Goal: Task Accomplishment & Management: Complete application form

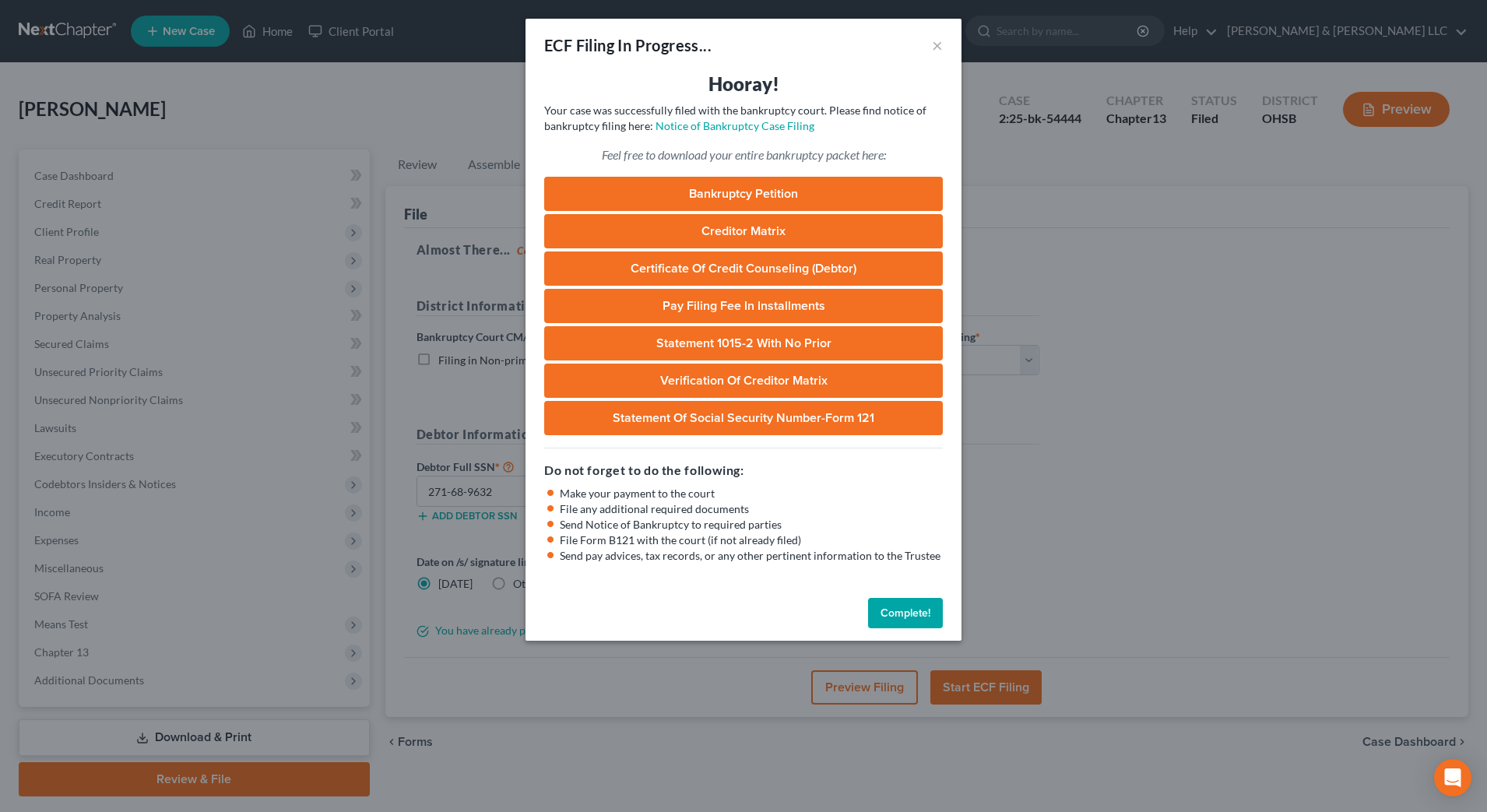
select select "1"
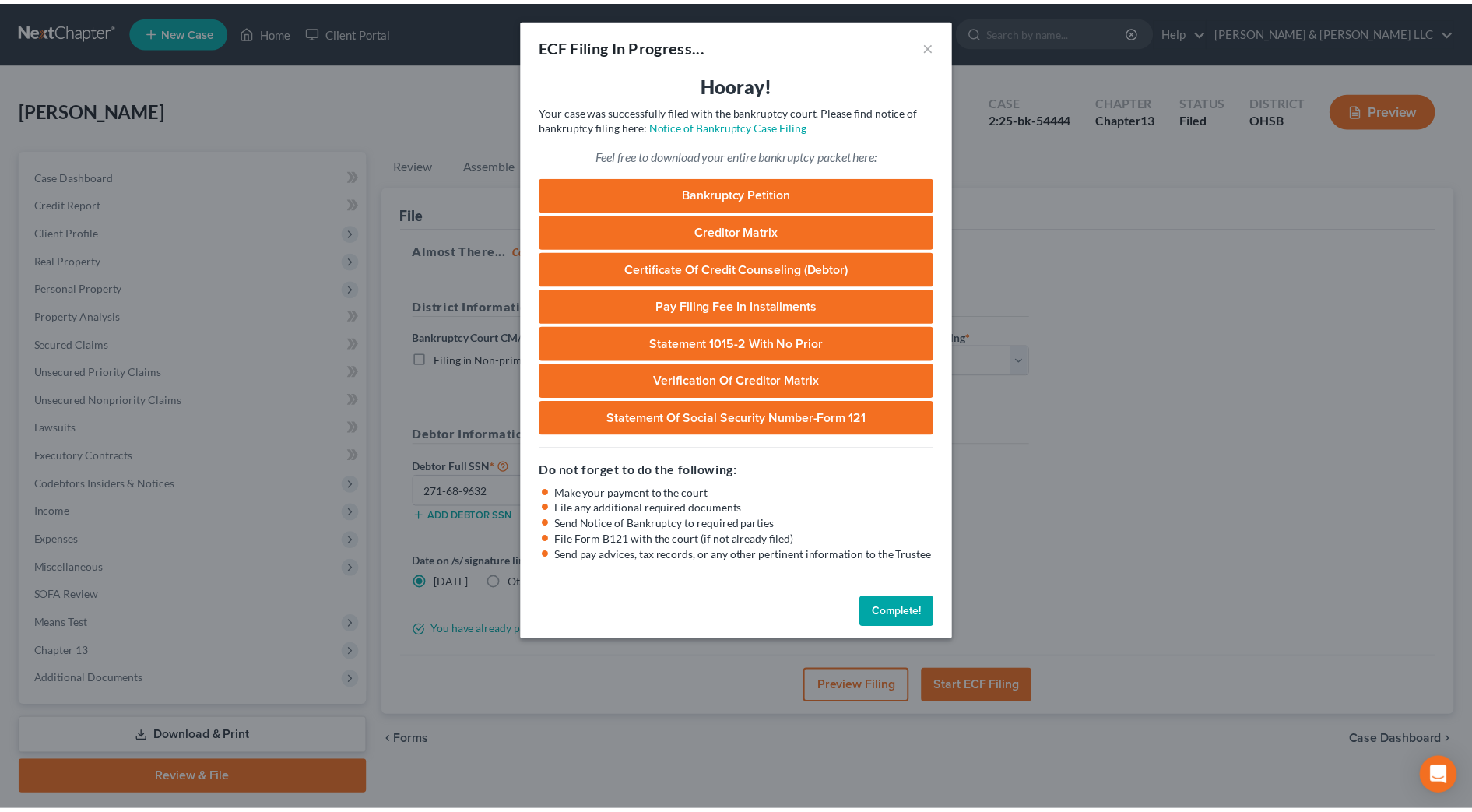
scroll to position [44, 0]
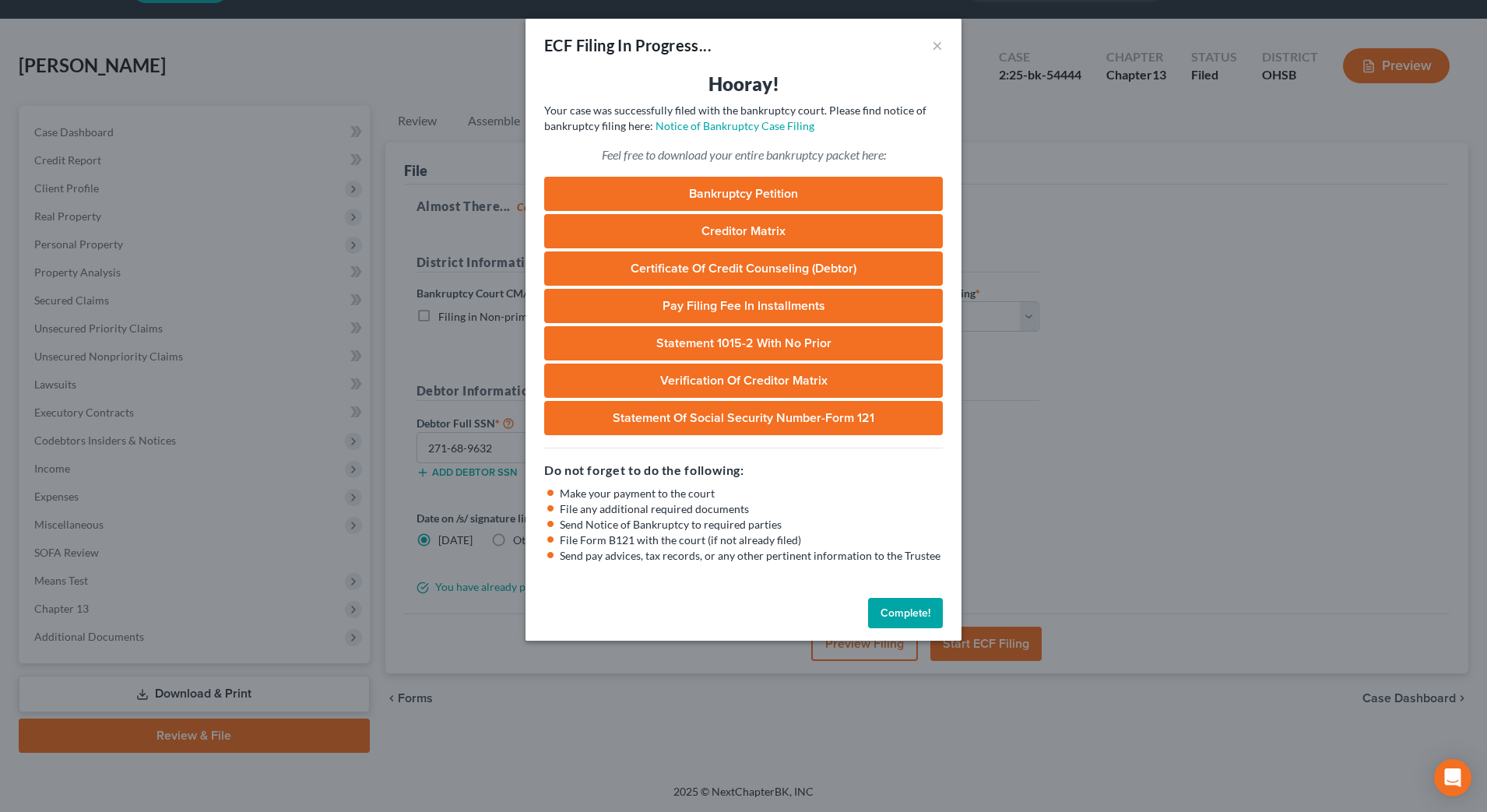
click at [912, 607] on button "Complete!" at bounding box center [905, 614] width 75 height 31
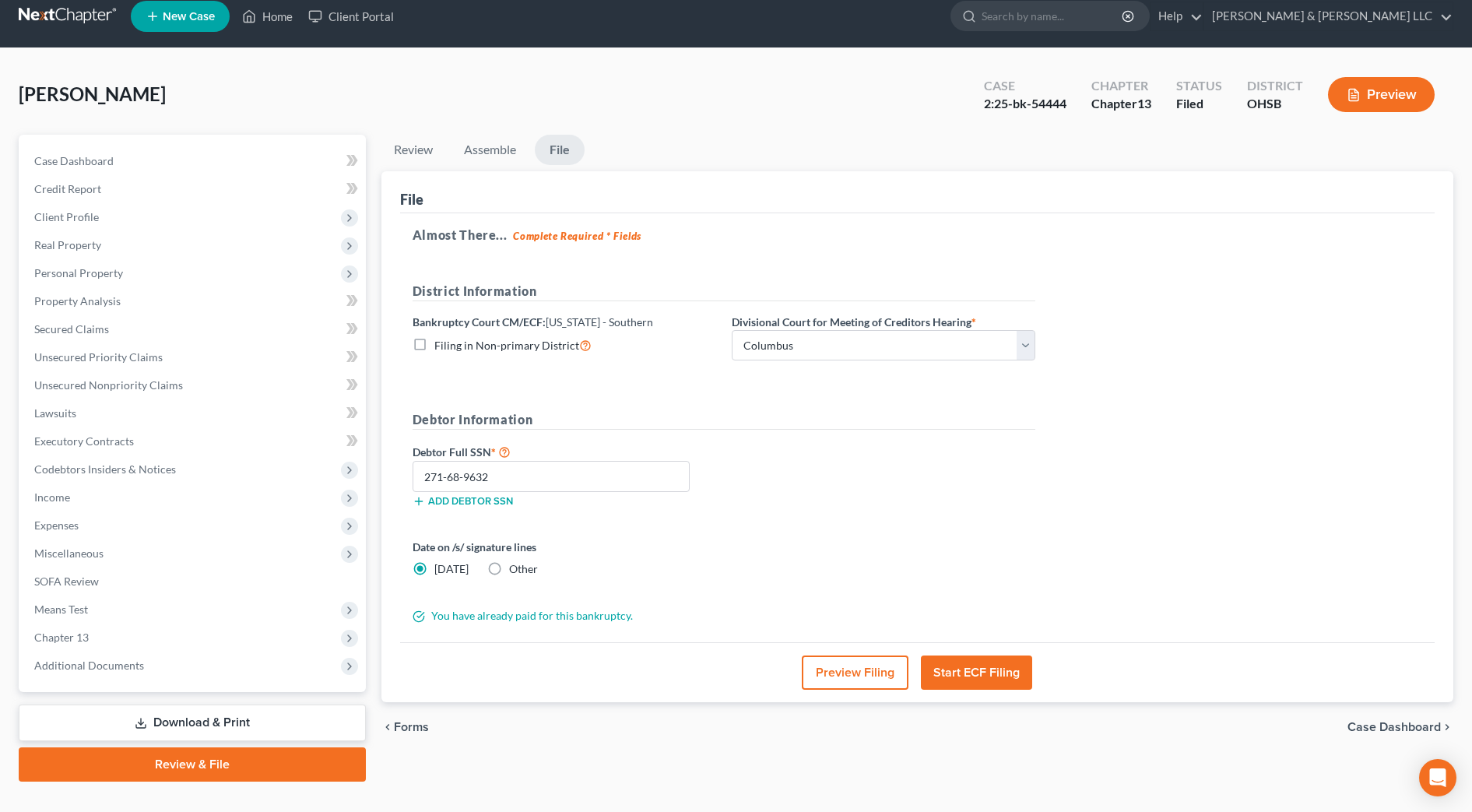
scroll to position [0, 0]
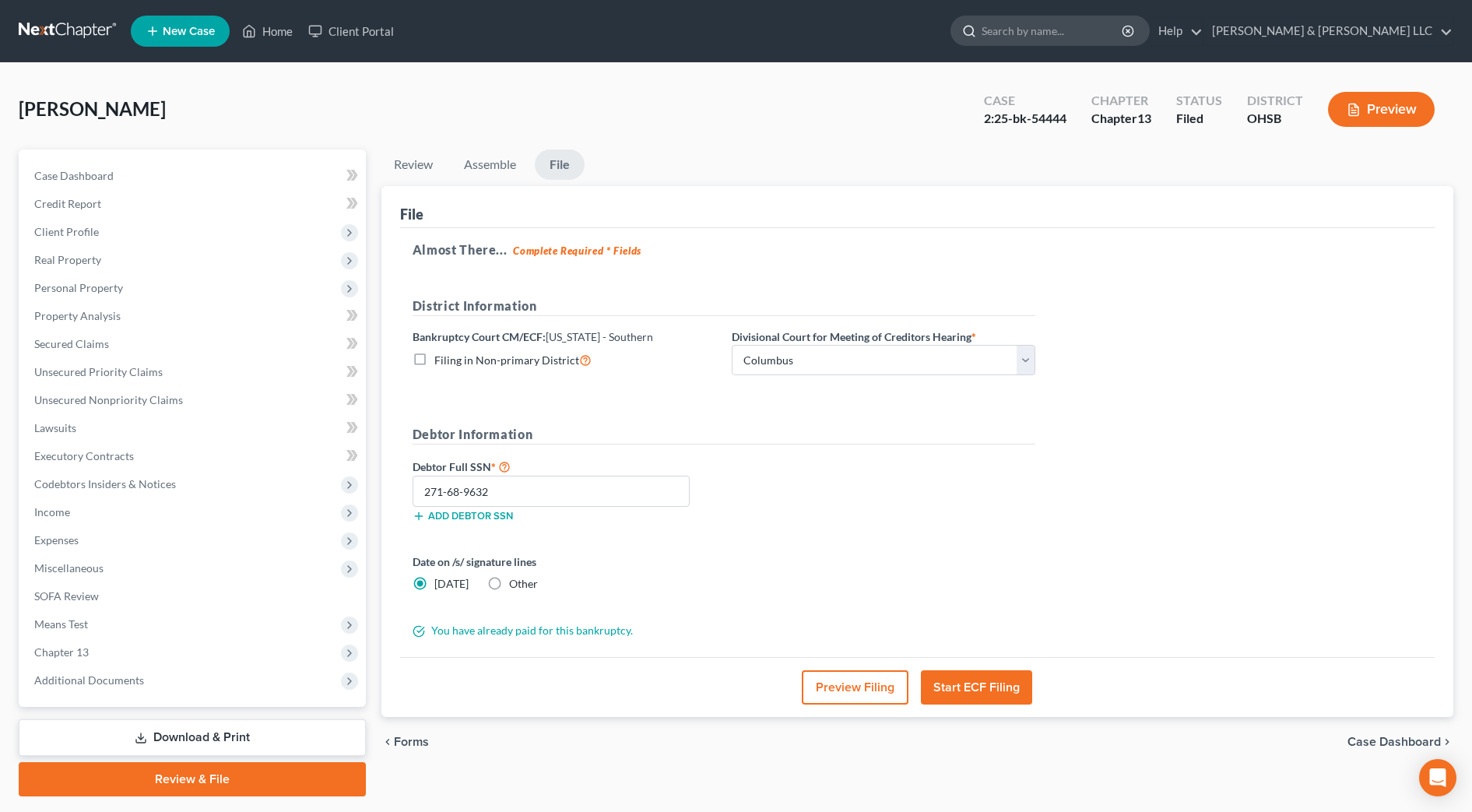
click at [1097, 32] on input "search" at bounding box center [1053, 30] width 143 height 29
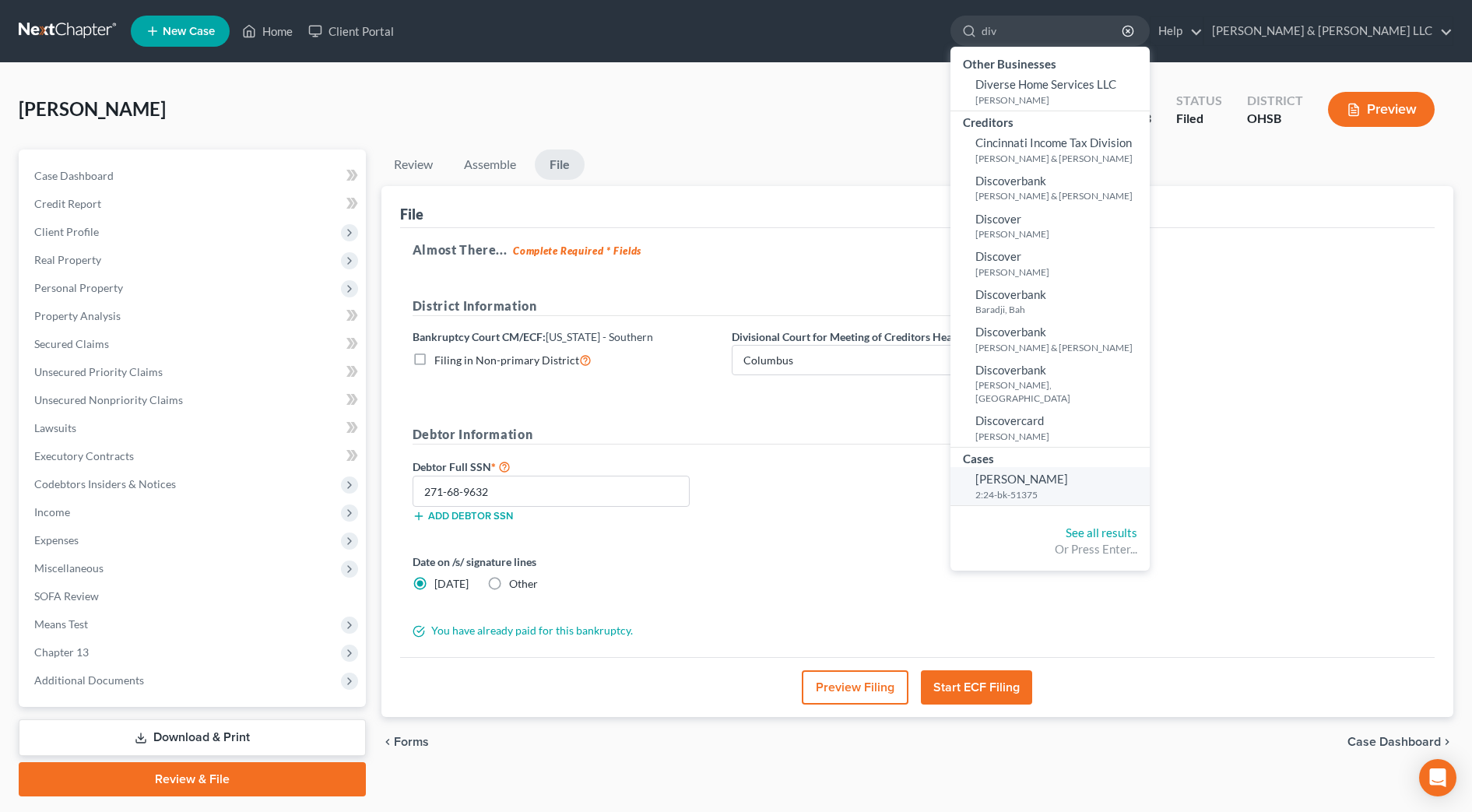
type input "div"
click at [1068, 472] on span "[PERSON_NAME]" at bounding box center [1021, 478] width 92 height 14
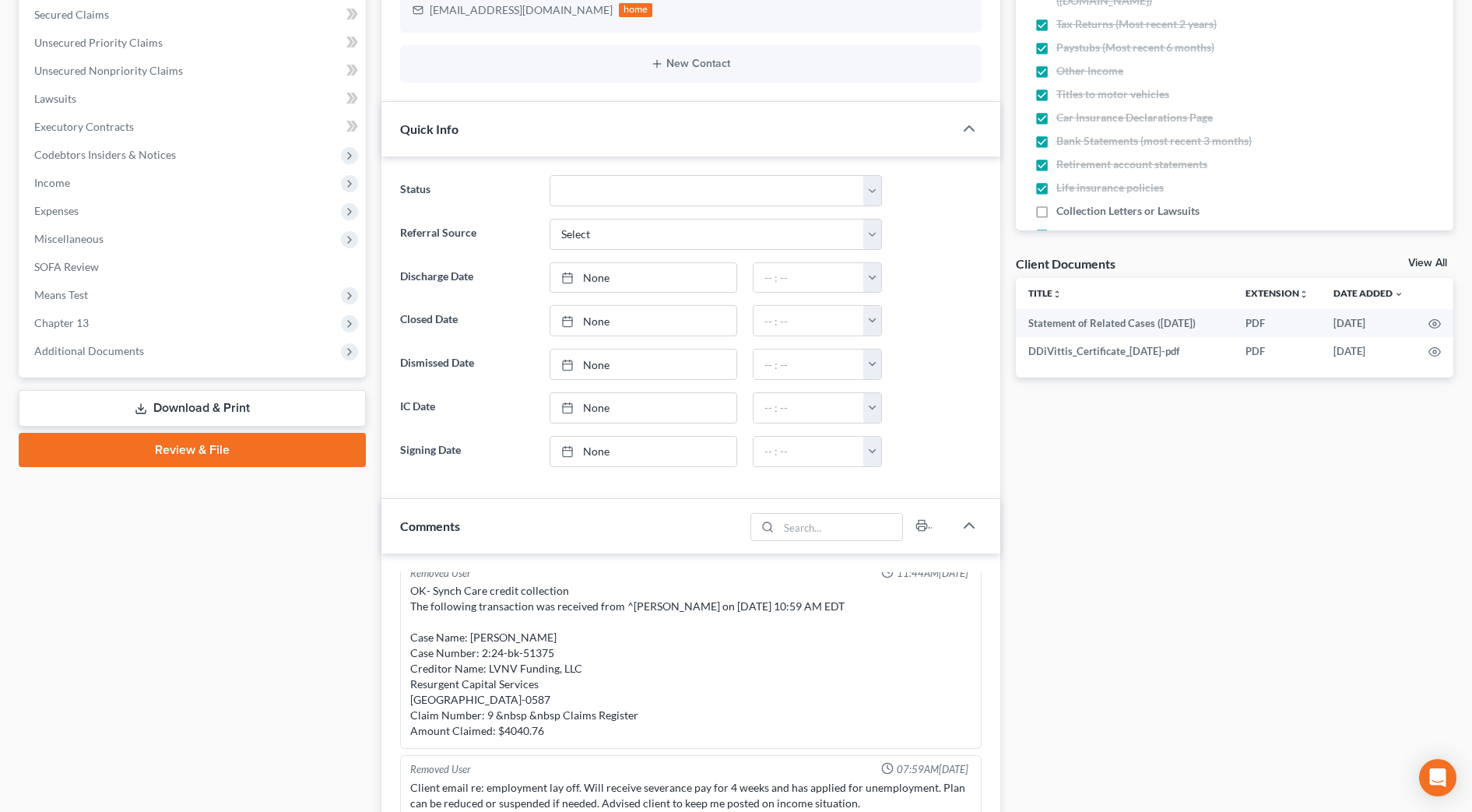
scroll to position [487, 0]
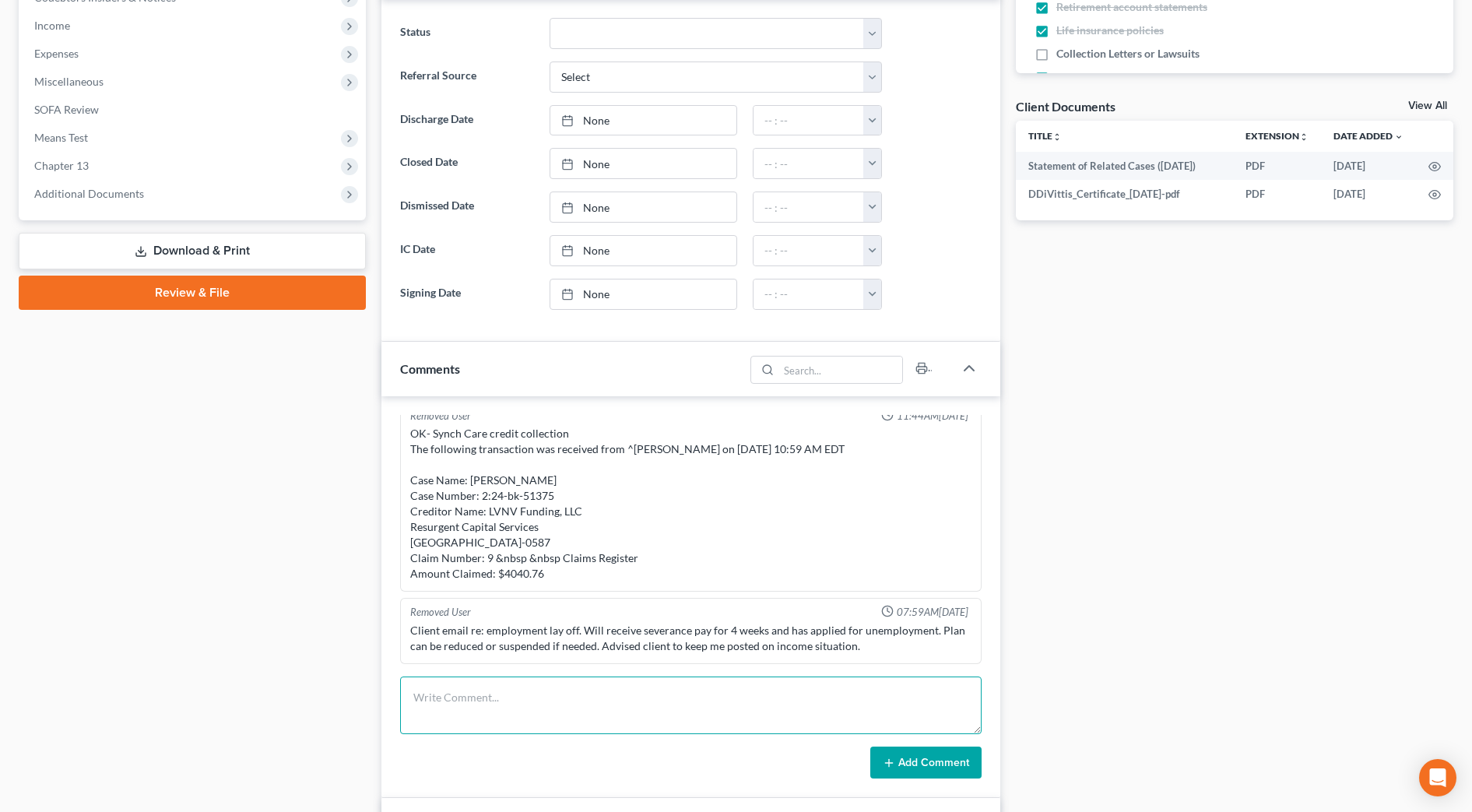
click at [545, 694] on textarea at bounding box center [691, 705] width 582 height 58
type textarea "Sent multiple emails to client re: MTD, followed up [DATE] with email re: dismi…"
click at [956, 770] on button "Add Comment" at bounding box center [926, 763] width 111 height 33
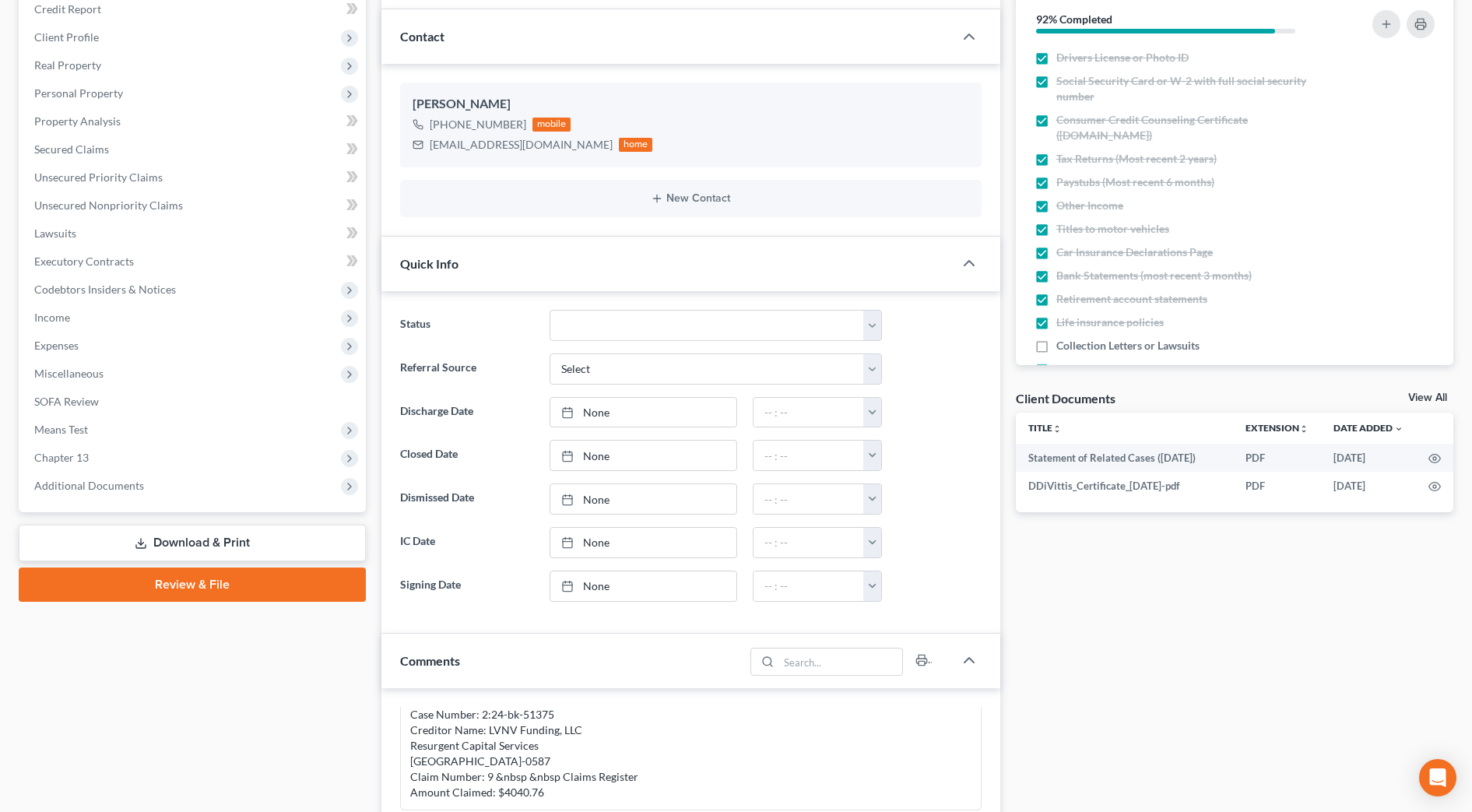
scroll to position [0, 0]
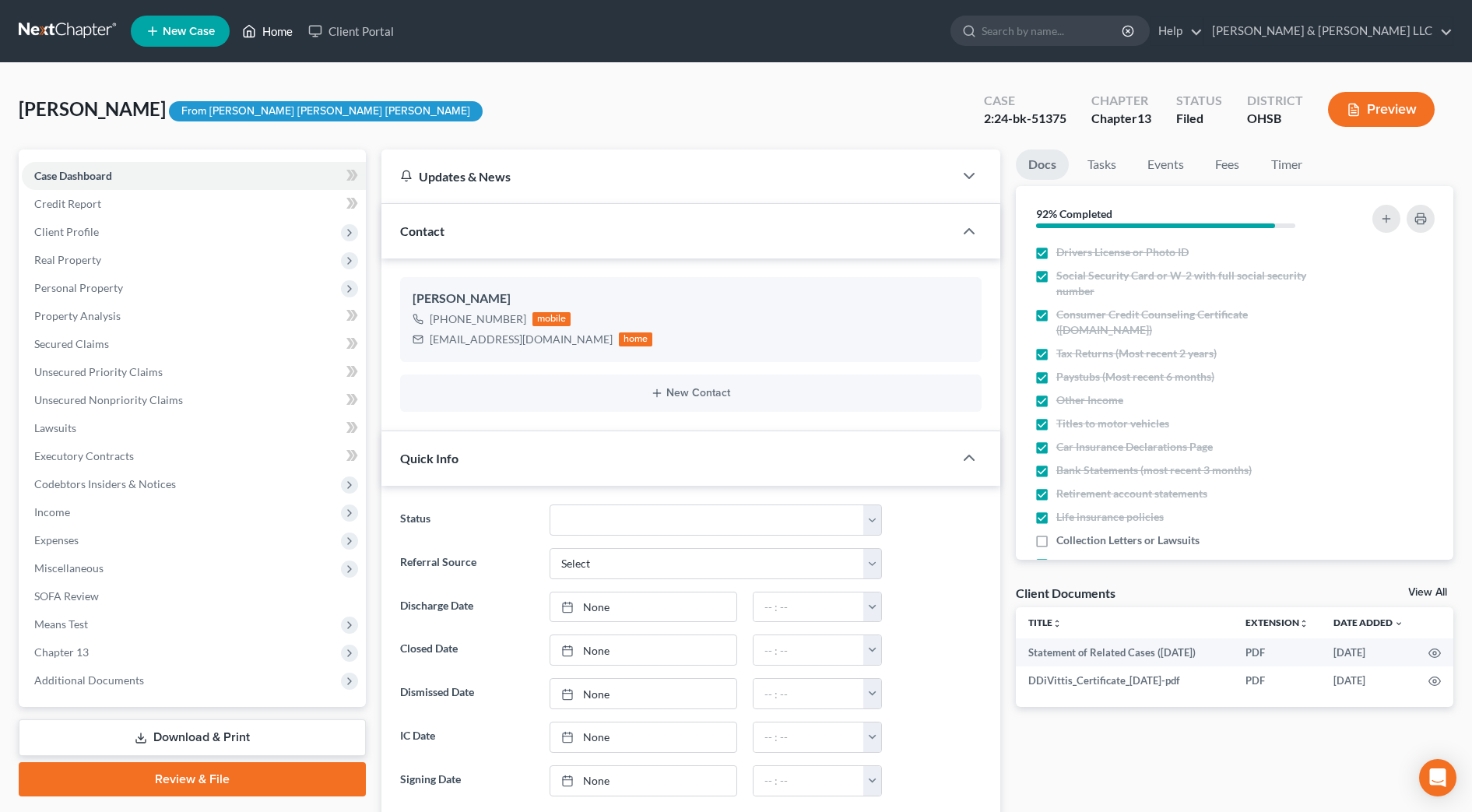
click at [249, 40] on link "Home" at bounding box center [267, 31] width 66 height 28
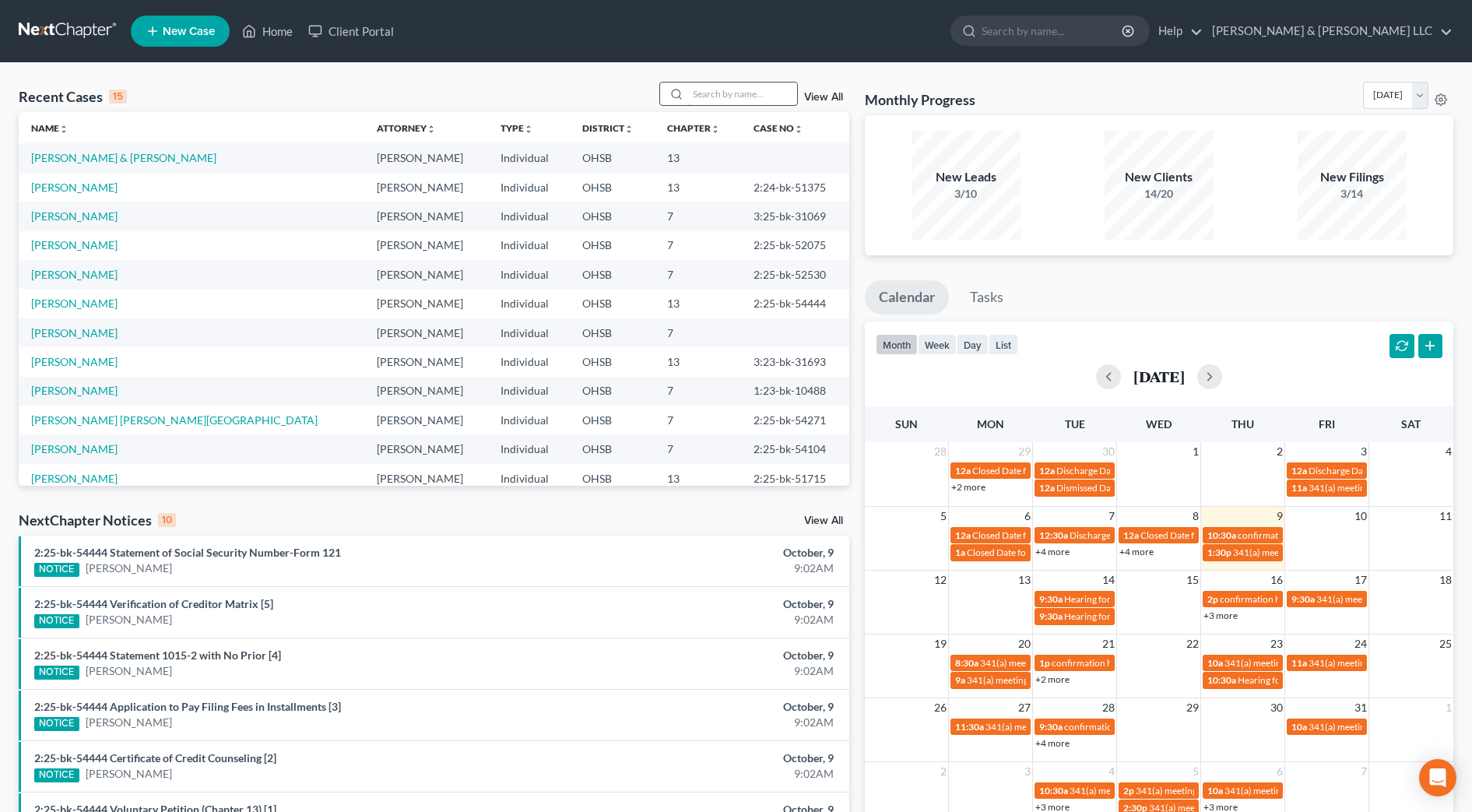
click at [705, 82] on input "search" at bounding box center [742, 93] width 109 height 22
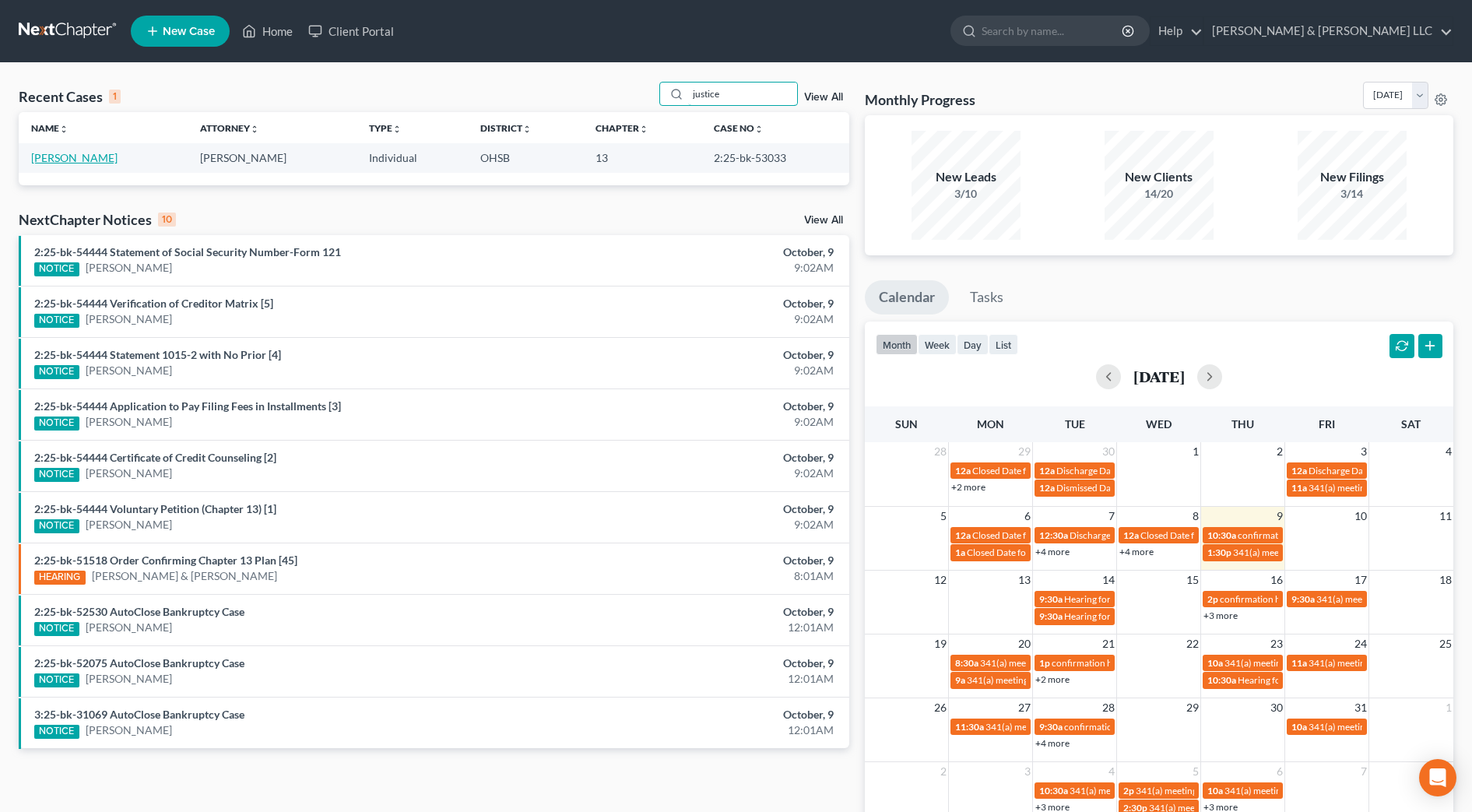
type input "justice"
click at [68, 158] on link "[PERSON_NAME]" at bounding box center [74, 157] width 86 height 13
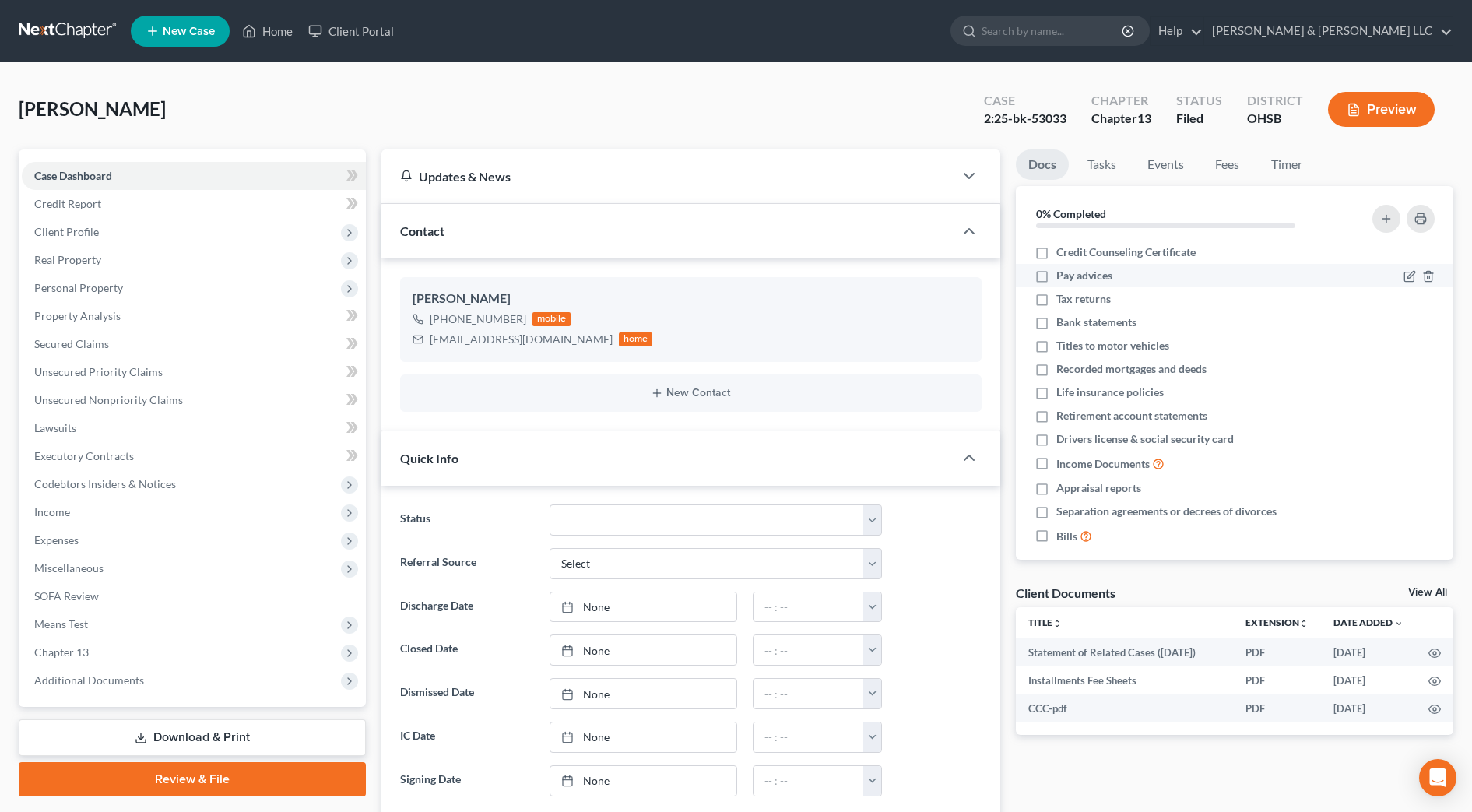
scroll to position [411, 0]
click at [79, 348] on span "Secured Claims" at bounding box center [72, 343] width 75 height 13
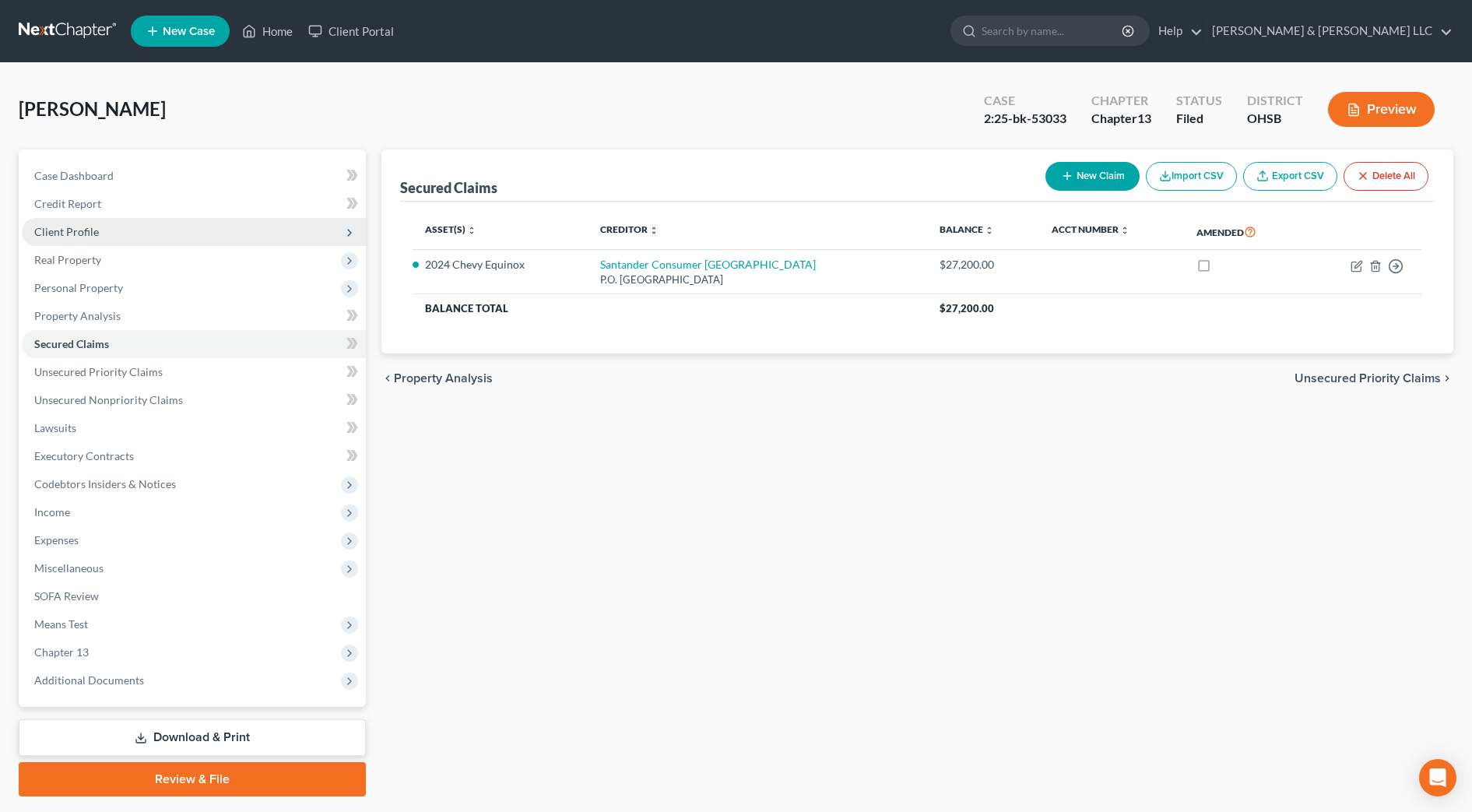
click at [109, 237] on span "Client Profile" at bounding box center [194, 232] width 344 height 28
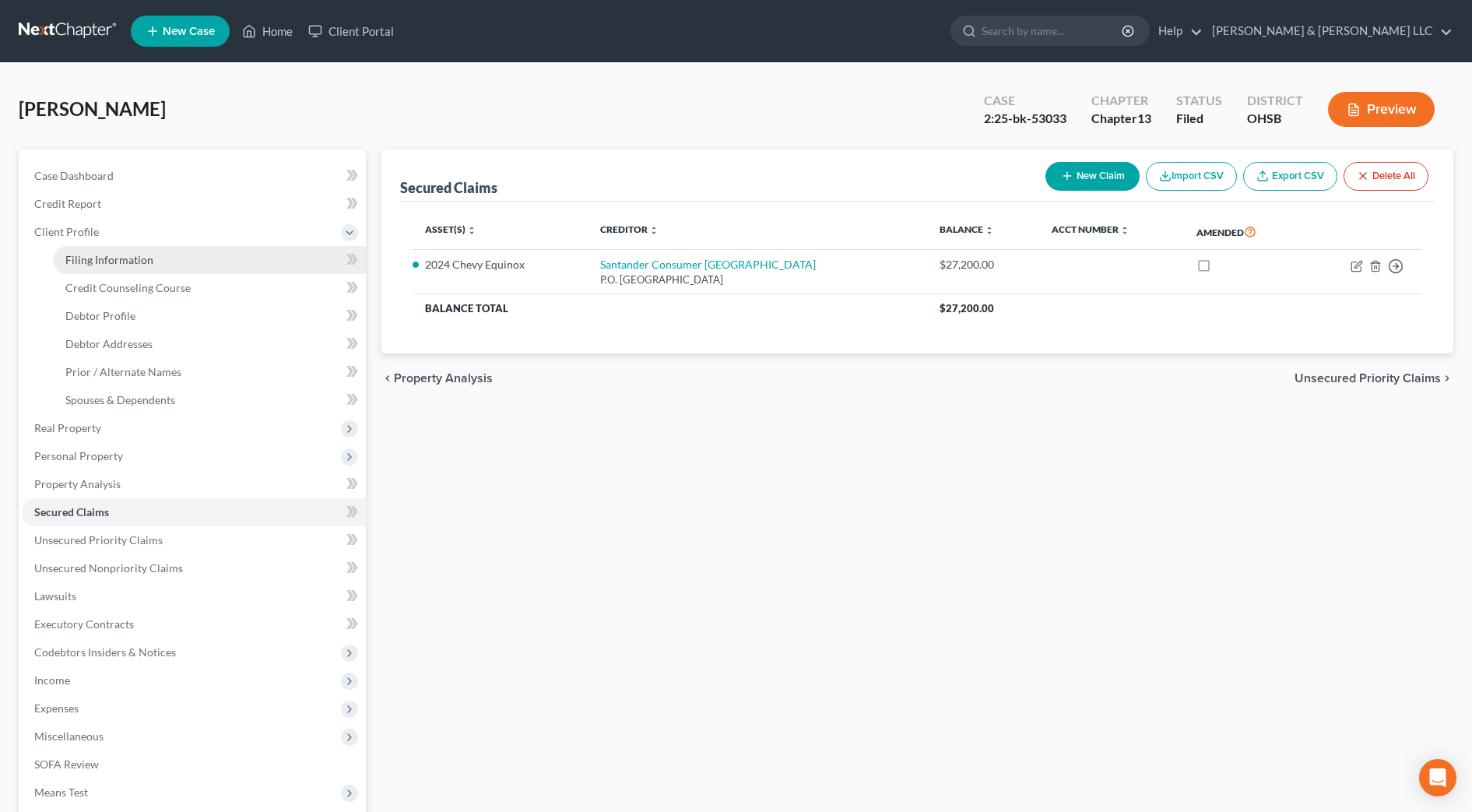
click at [109, 255] on span "Filing Information" at bounding box center [109, 259] width 88 height 13
select select "1"
select select "0"
select select "3"
select select "62"
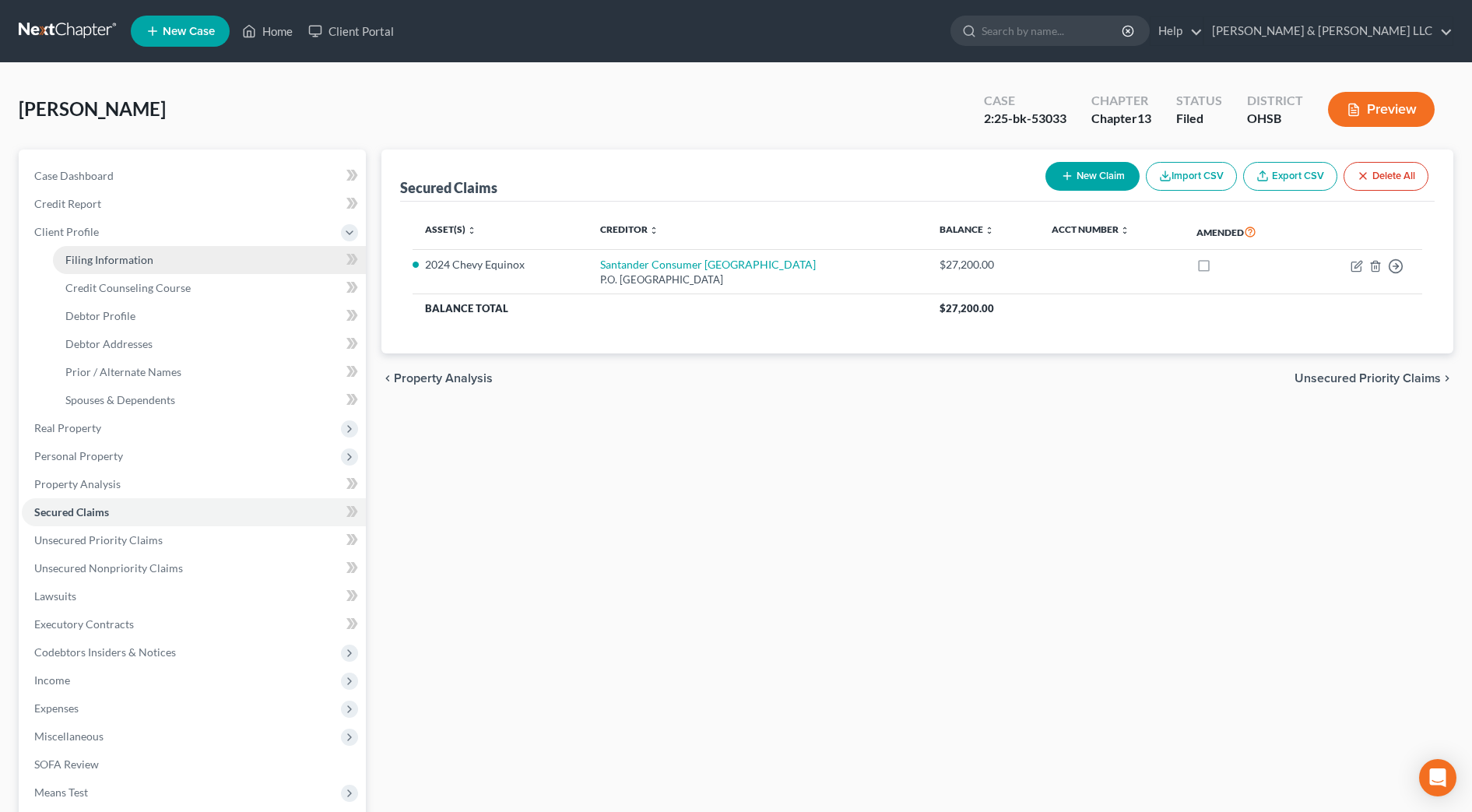
select select "2"
select select "36"
